Goal: Navigation & Orientation: Find specific page/section

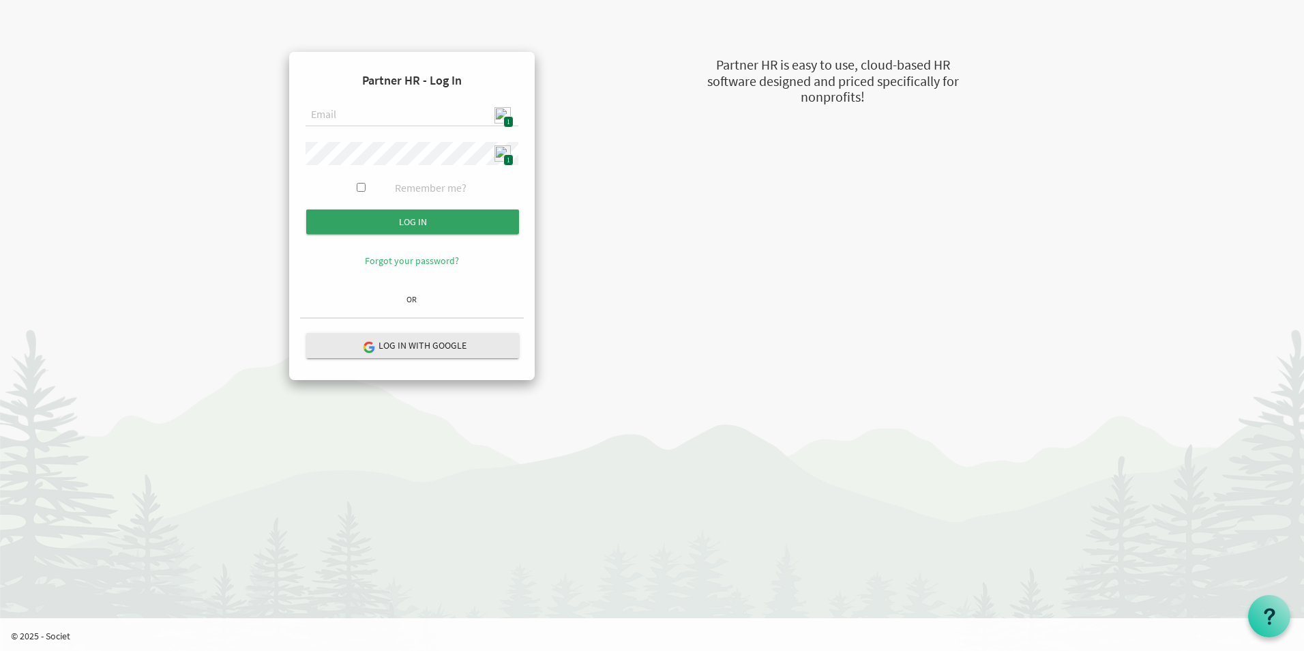
type input "[EMAIL_ADDRESS][DOMAIN_NAME]"
click at [417, 216] on input "submit" at bounding box center [412, 221] width 213 height 25
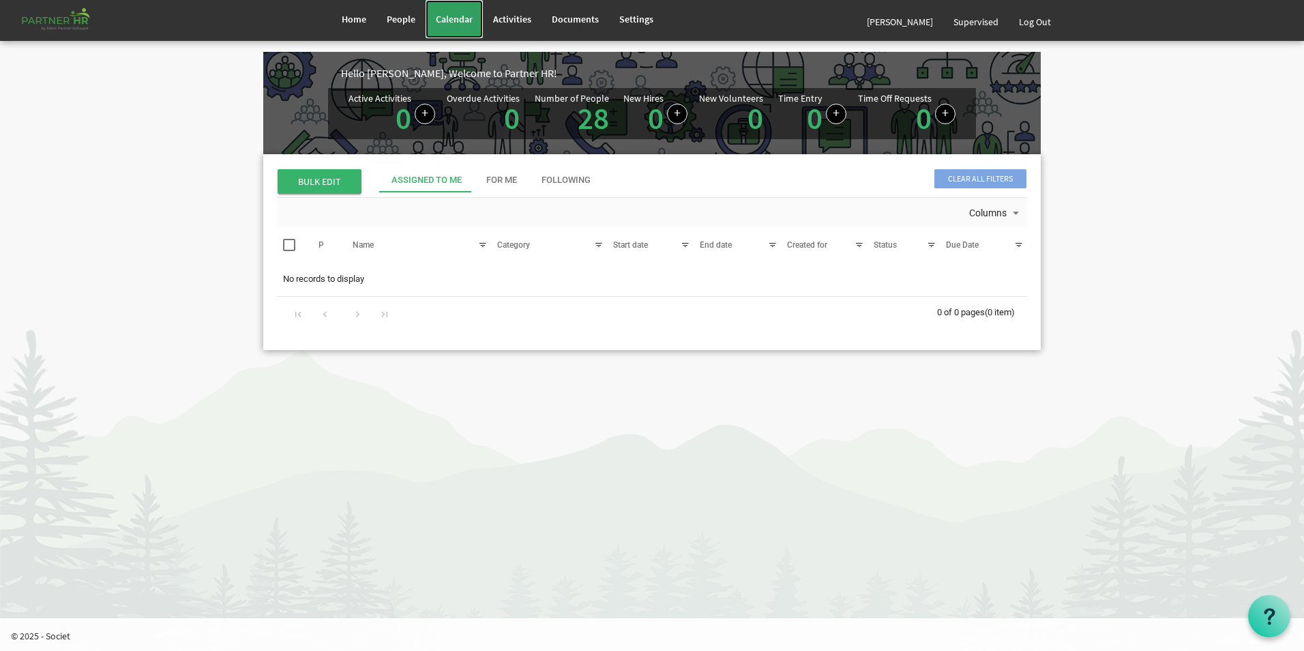
click at [462, 19] on span "Calendar" at bounding box center [454, 19] width 37 height 12
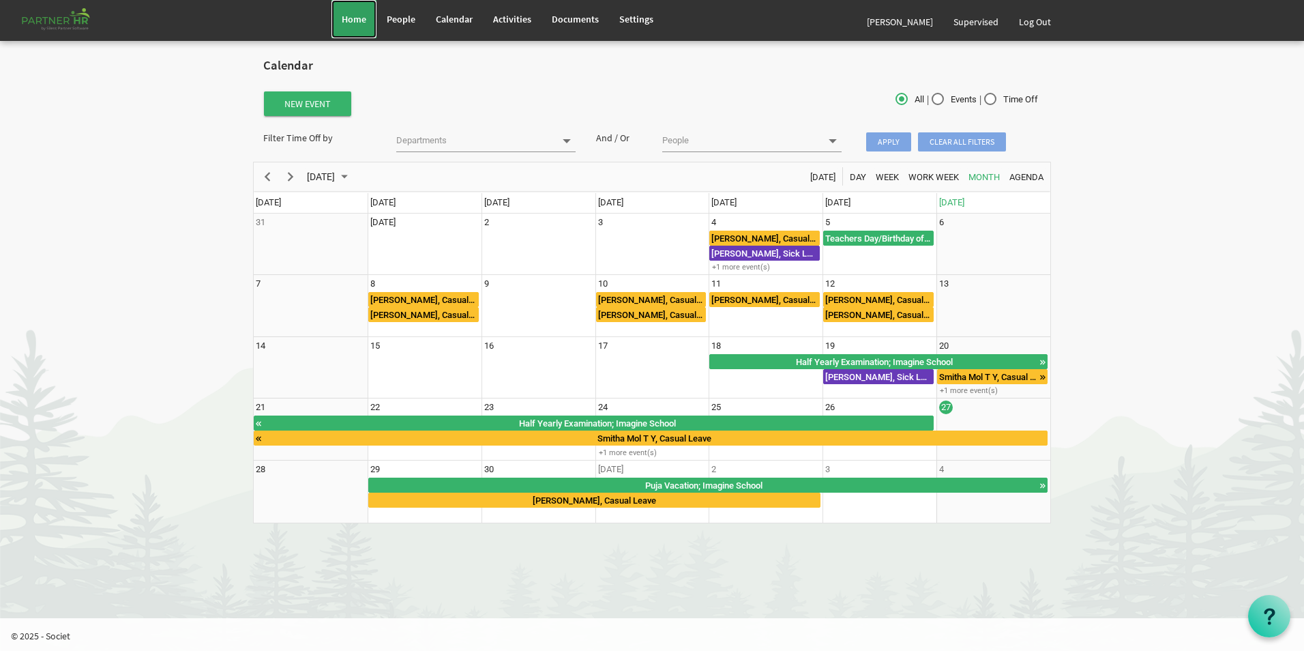
click at [362, 20] on span "Home" at bounding box center [354, 19] width 25 height 12
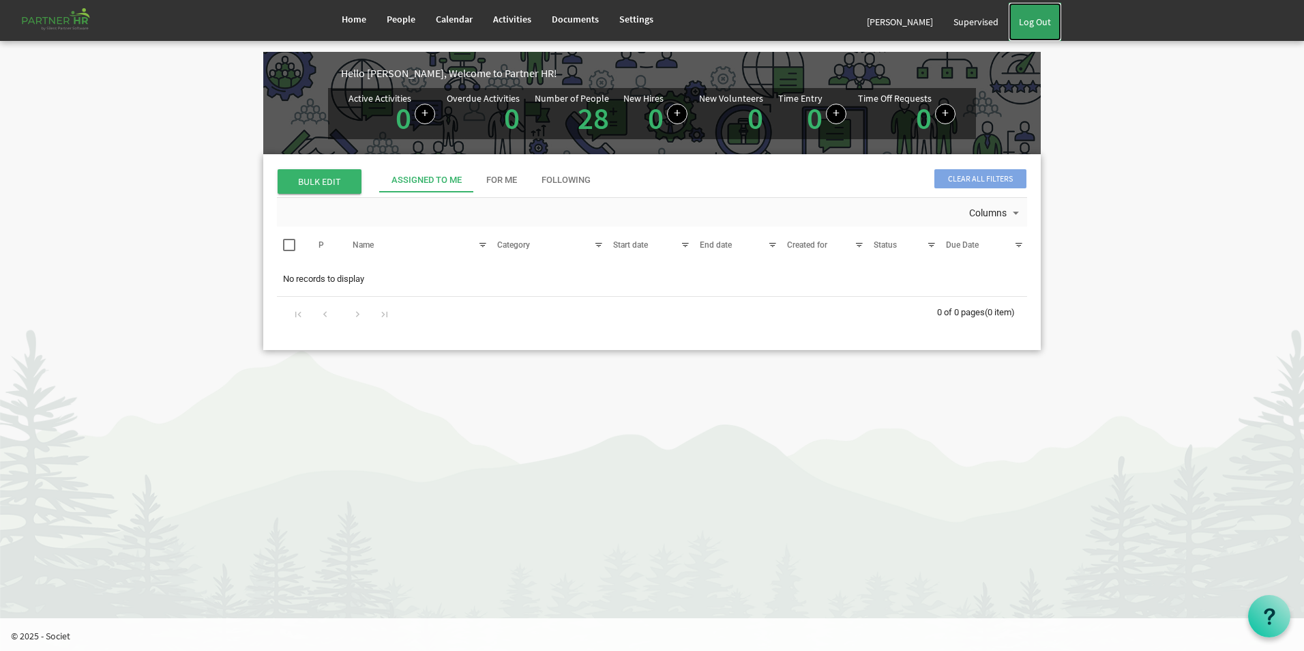
click at [1041, 19] on link "Log Out" at bounding box center [1035, 22] width 53 height 38
